Goal: Information Seeking & Learning: Learn about a topic

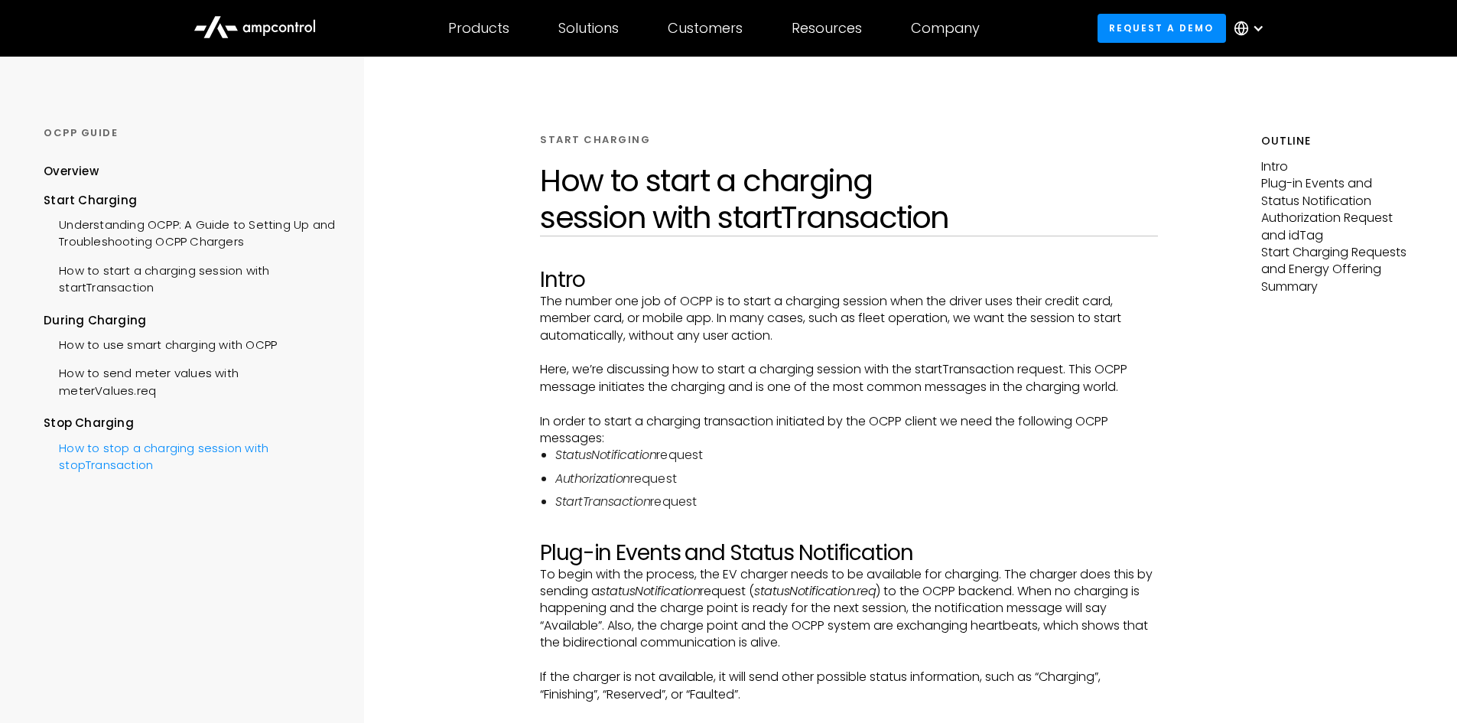
click at [137, 448] on div "How to stop a charging session with stopTransaction" at bounding box center [189, 455] width 291 height 46
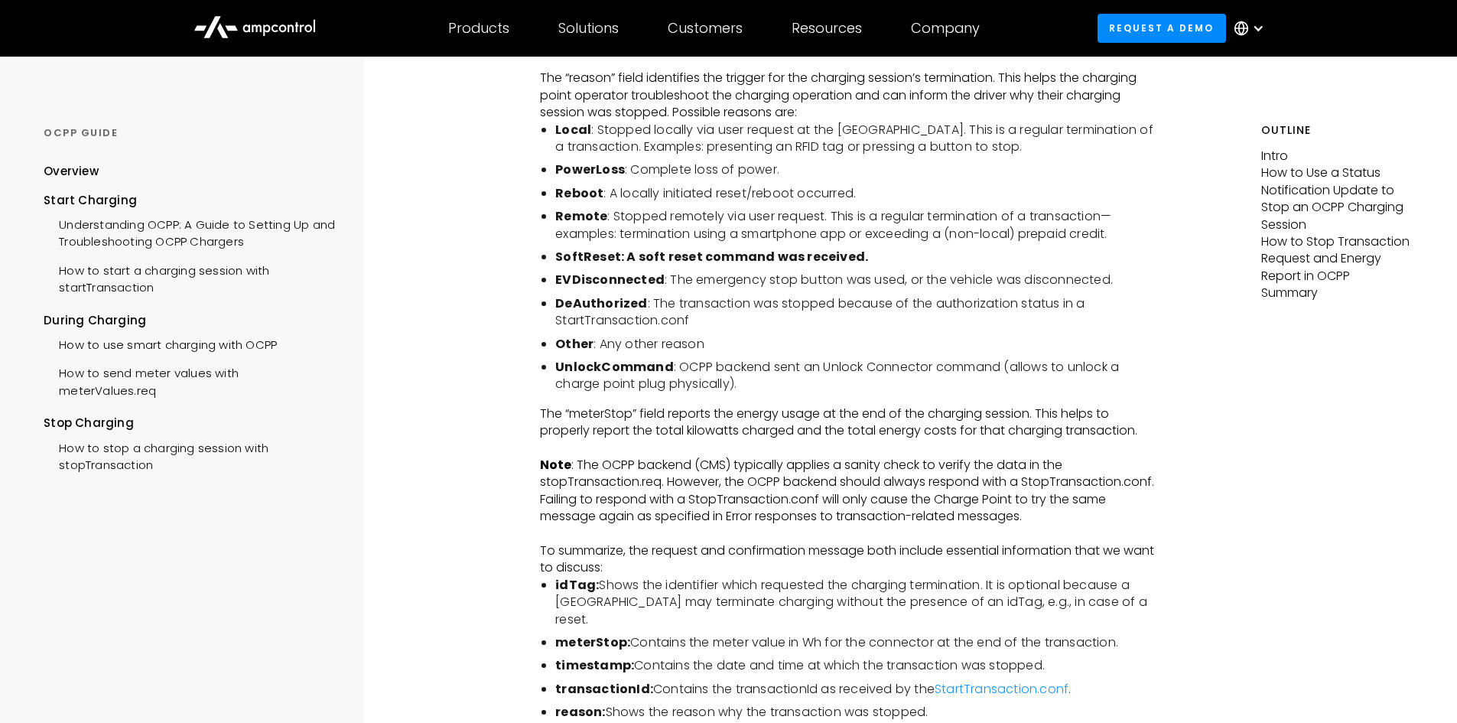
scroll to position [2829, 0]
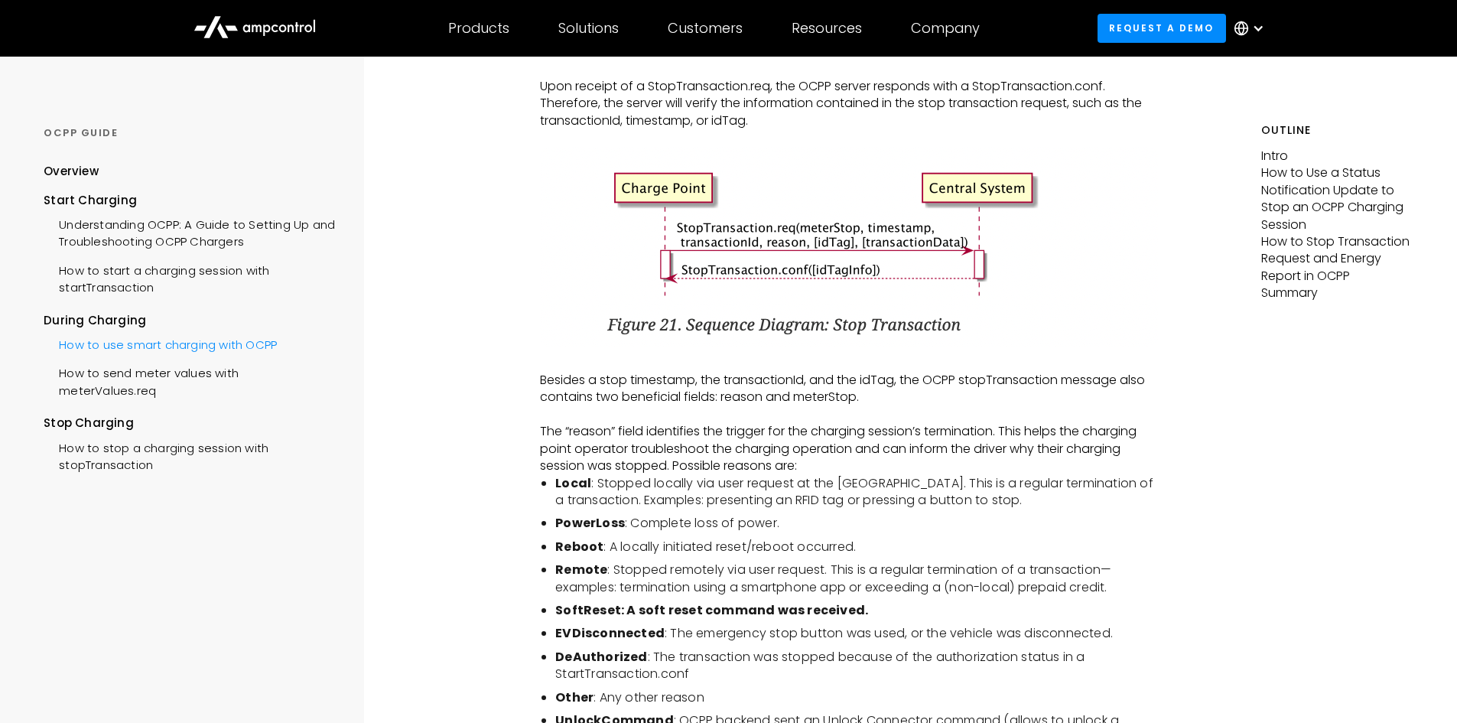
click at [172, 349] on div "How to use smart charging with OCPP" at bounding box center [160, 343] width 233 height 28
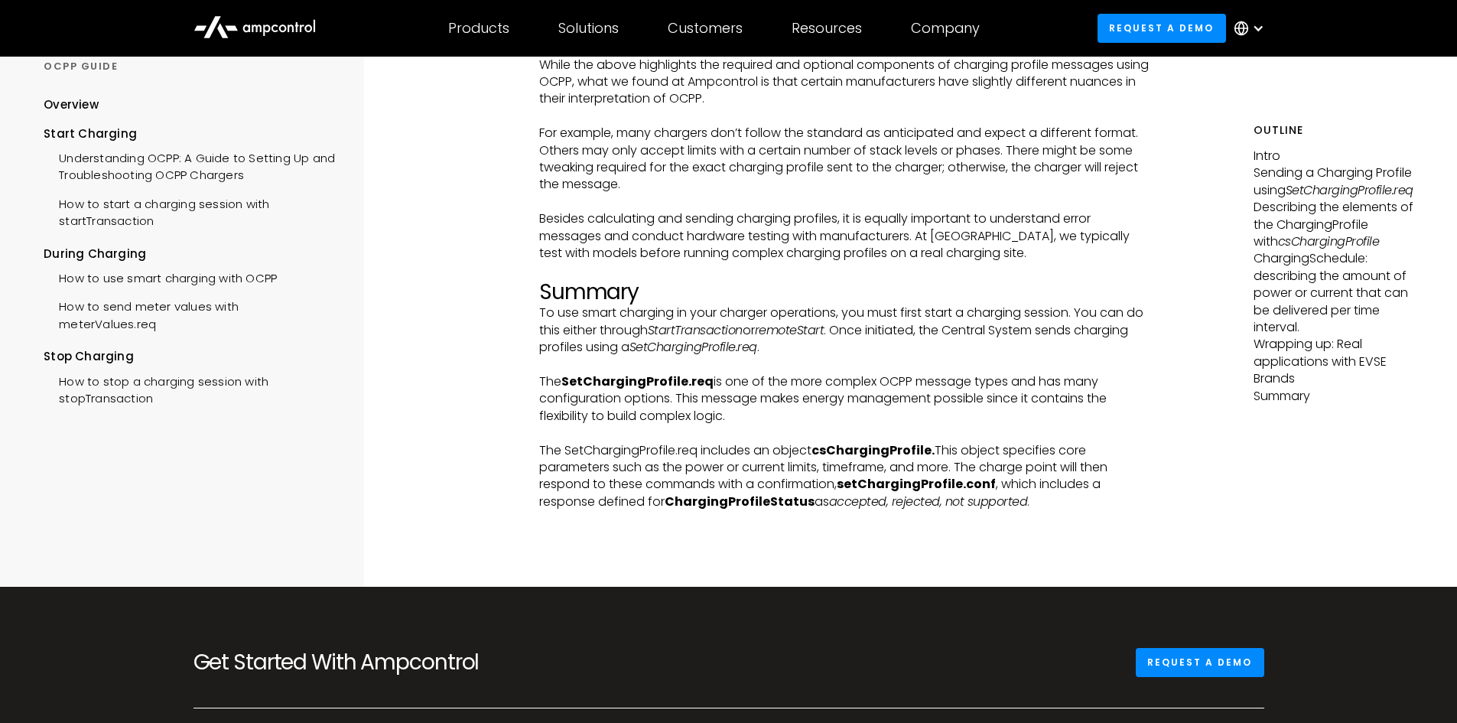
scroll to position [4971, 0]
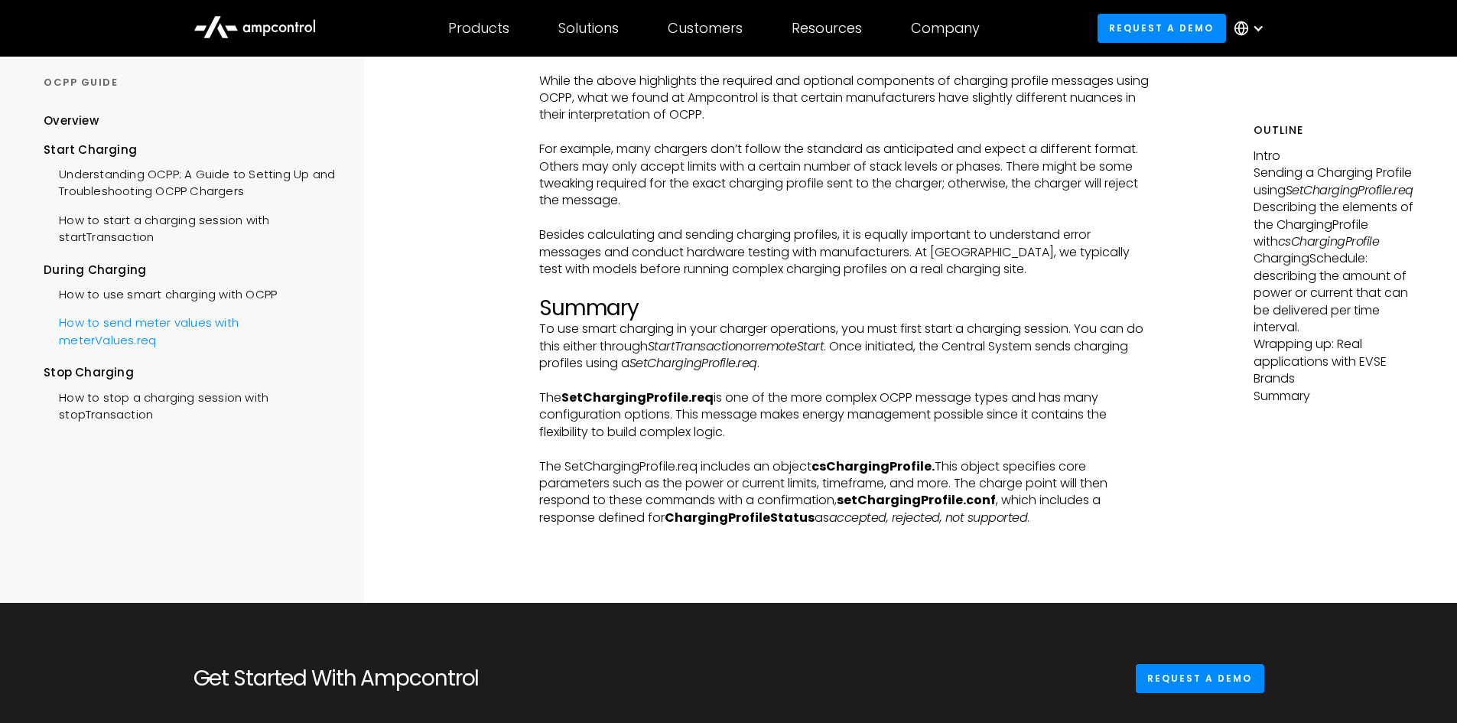
click at [161, 322] on div "How to send meter values with meterValues.req" at bounding box center [189, 330] width 291 height 46
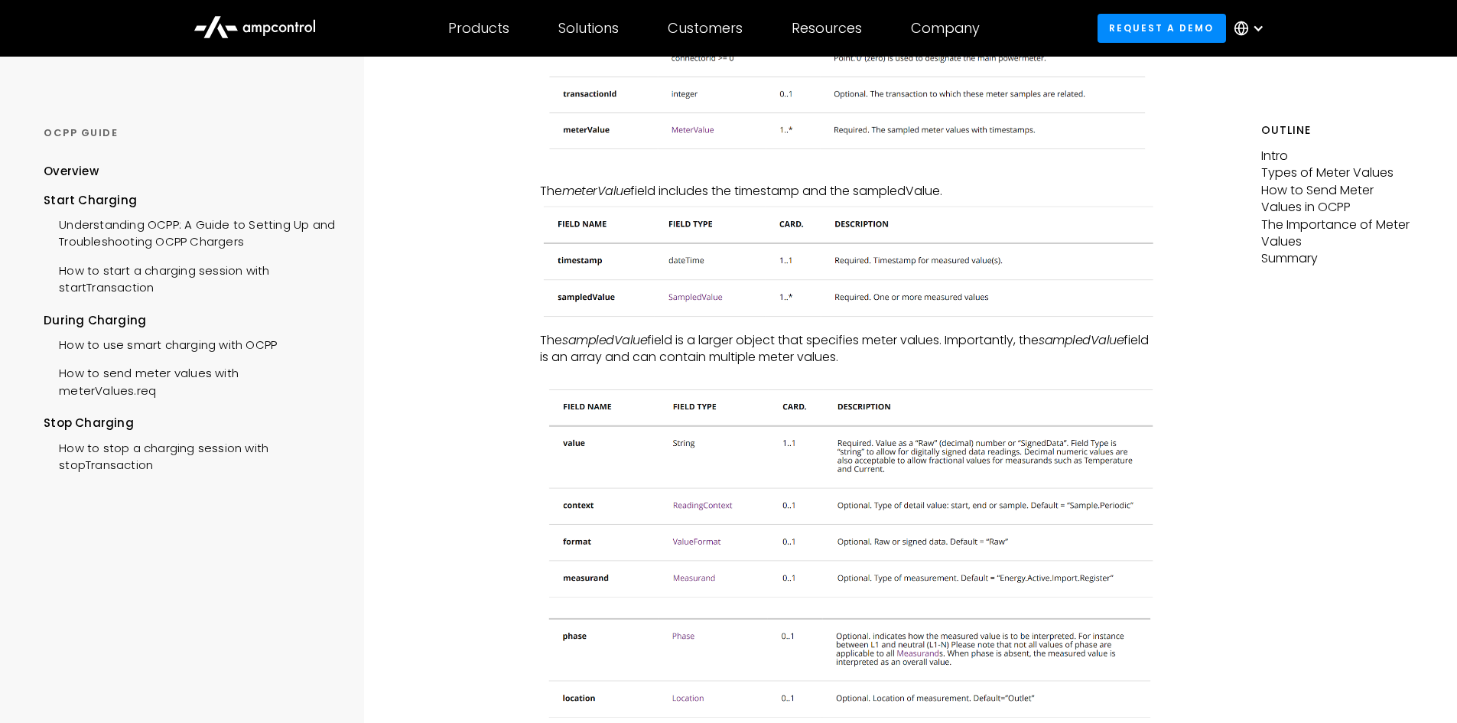
scroll to position [994, 0]
